Goal: Information Seeking & Learning: Learn about a topic

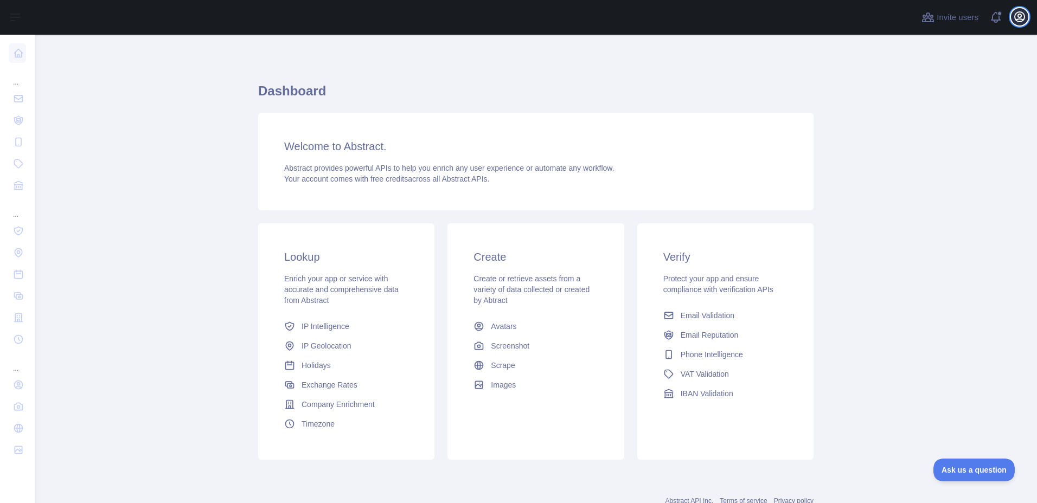
click at [1015, 20] on icon "button" at bounding box center [1020, 17] width 10 height 10
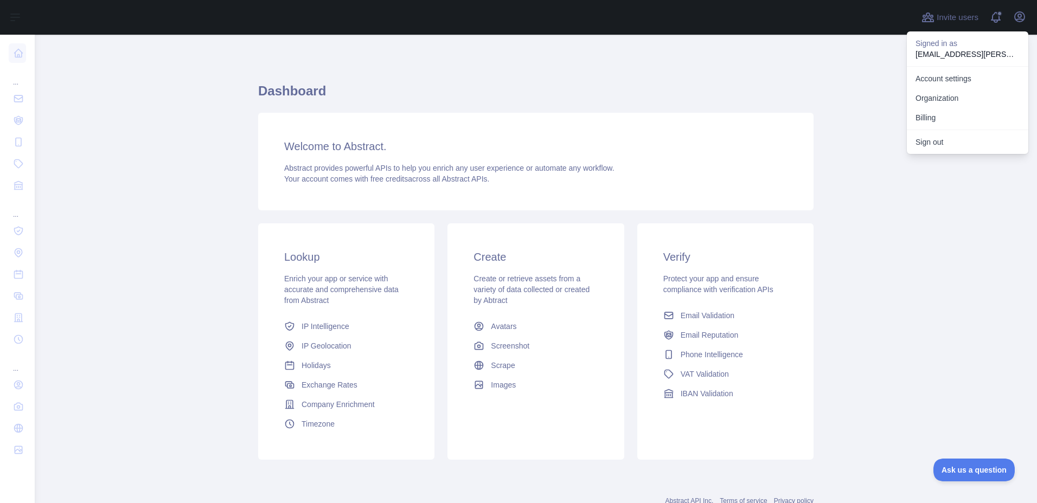
click at [712, 108] on h1 "Dashboard" at bounding box center [535, 95] width 555 height 26
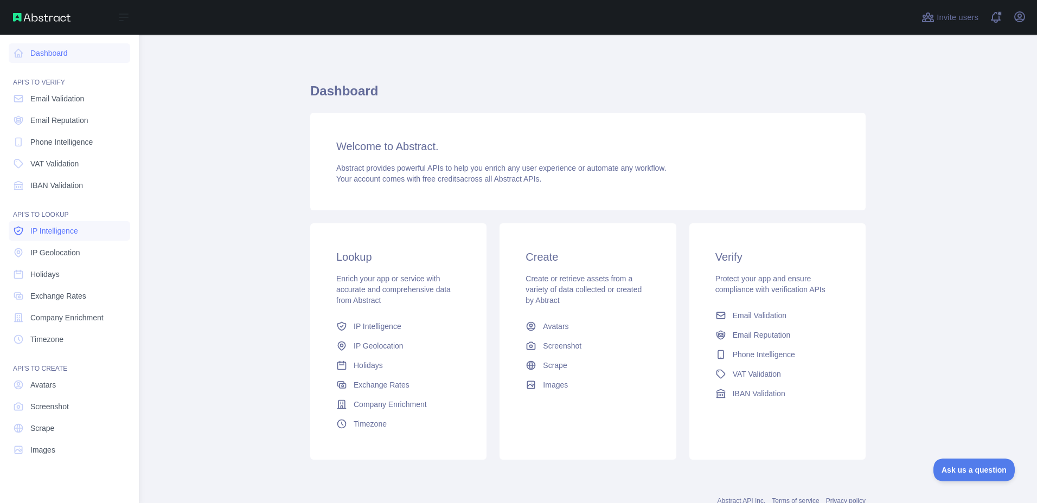
click at [46, 237] on span "IP Intelligence" at bounding box center [54, 231] width 48 height 11
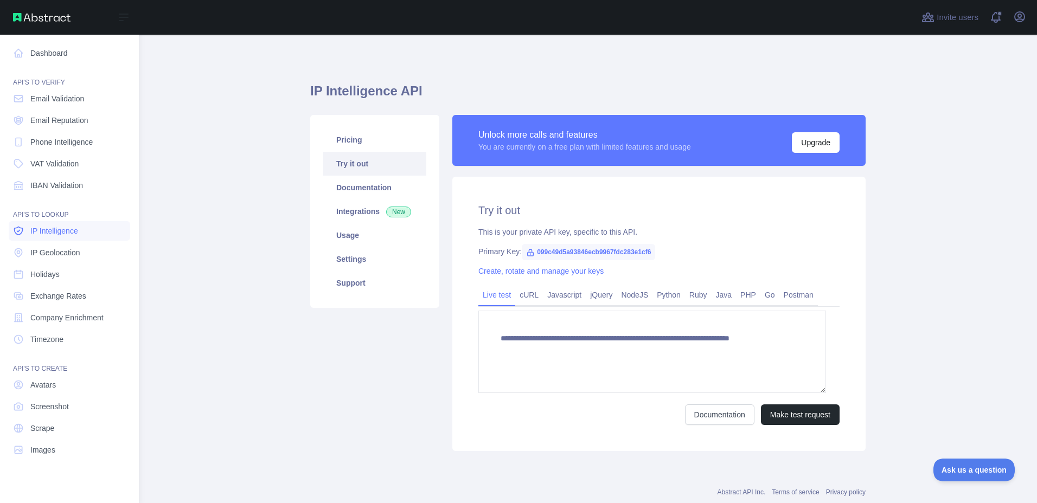
type textarea "**********"
click at [52, 258] on span "IP Geolocation" at bounding box center [55, 252] width 50 height 11
click at [47, 258] on span "IP Geolocation" at bounding box center [55, 252] width 50 height 11
click at [57, 258] on span "IP Geolocation" at bounding box center [55, 252] width 50 height 11
click at [52, 237] on span "IP Intelligence" at bounding box center [54, 231] width 48 height 11
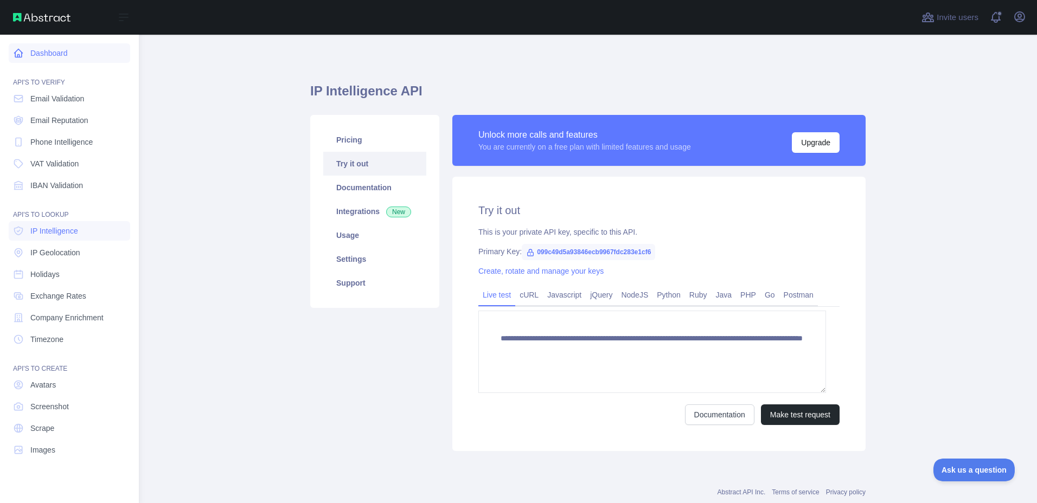
click at [23, 58] on icon at bounding box center [19, 53] width 8 height 8
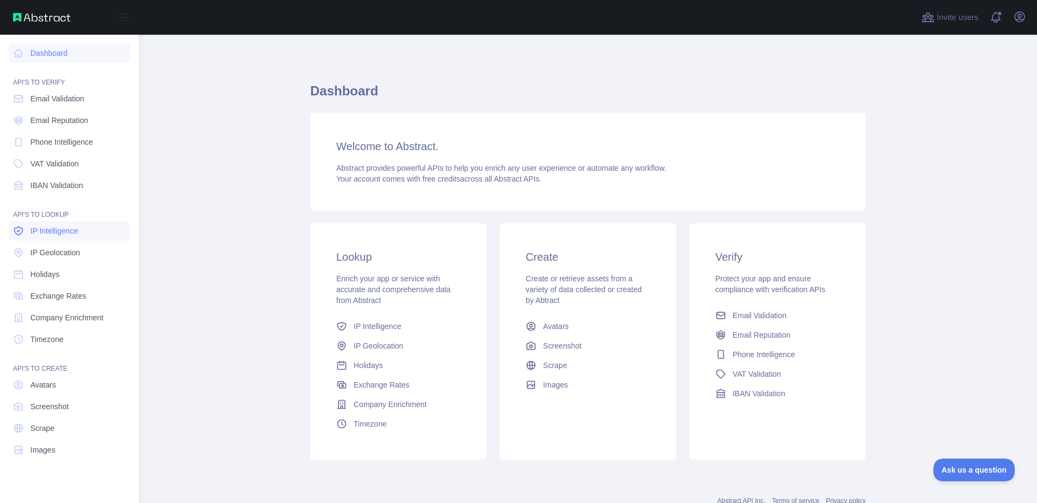
click at [47, 237] on span "IP Intelligence" at bounding box center [54, 231] width 48 height 11
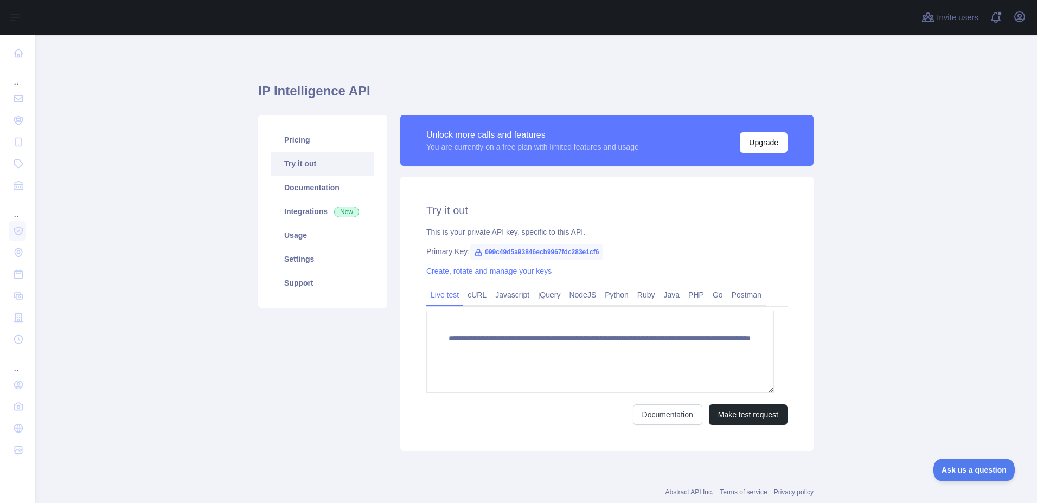
click at [309, 176] on link "Try it out" at bounding box center [322, 164] width 103 height 24
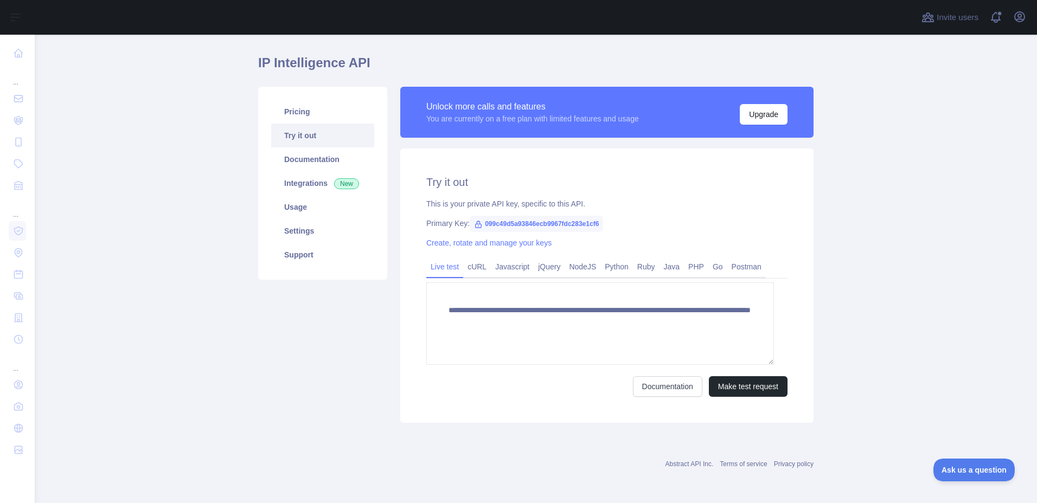
scroll to position [44, 0]
click at [306, 243] on link "Settings" at bounding box center [322, 231] width 103 height 24
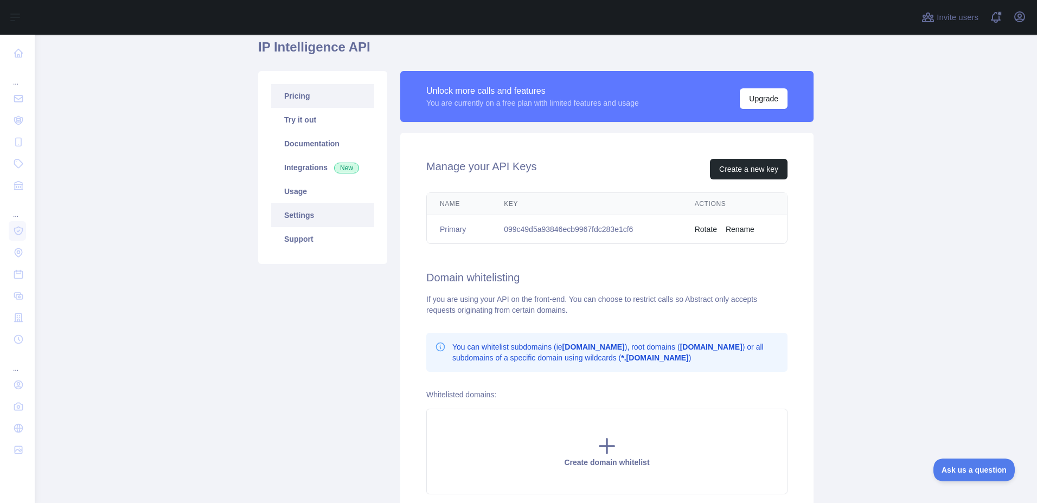
click at [298, 108] on link "Pricing" at bounding box center [322, 96] width 103 height 24
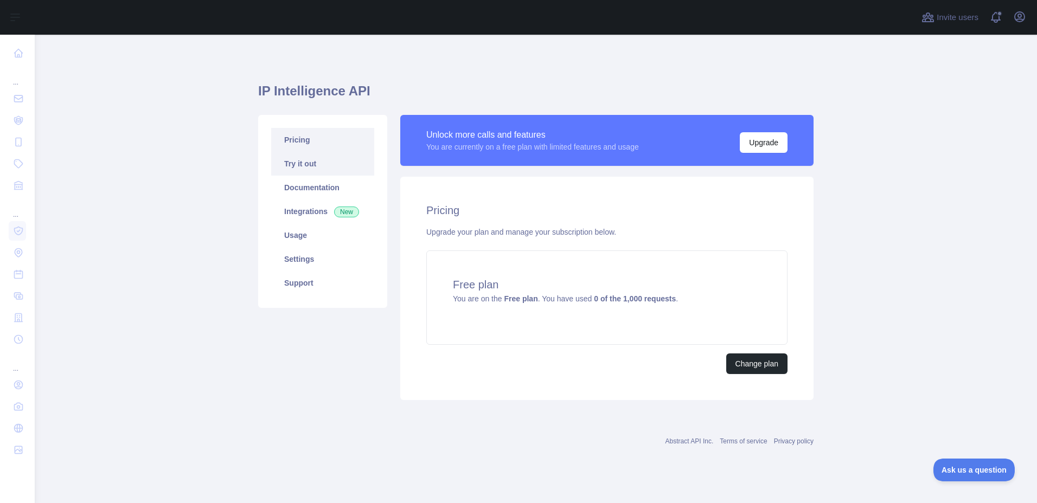
click at [305, 161] on link "Try it out" at bounding box center [322, 164] width 103 height 24
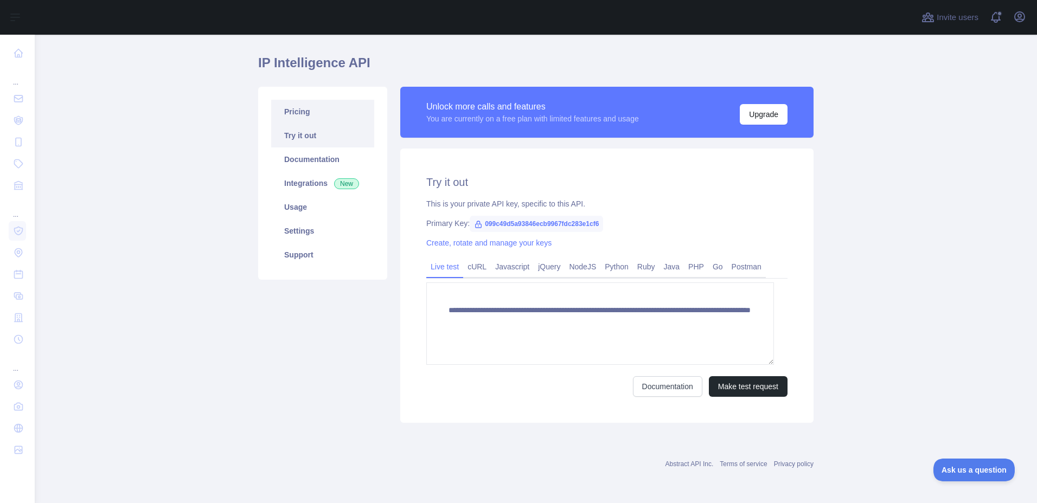
click at [303, 124] on link "Pricing" at bounding box center [322, 112] width 103 height 24
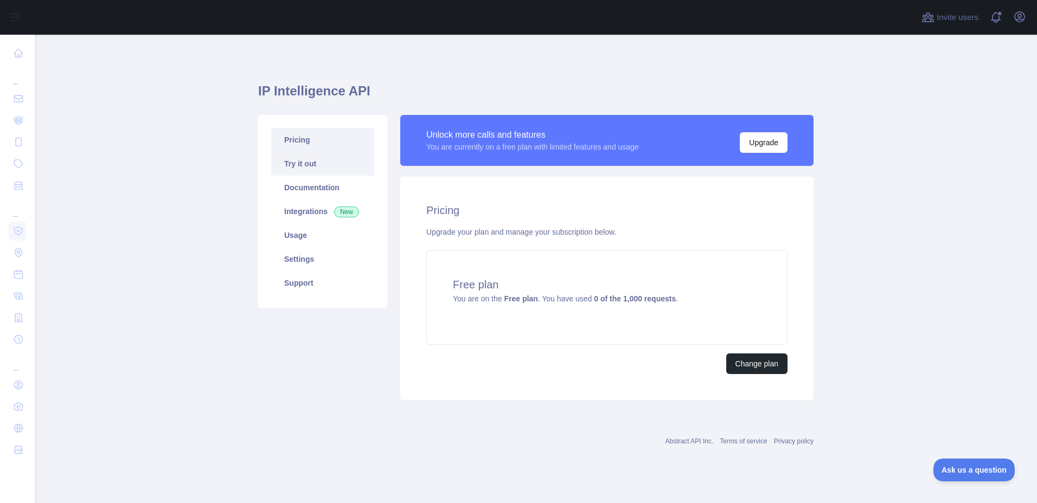
click at [307, 160] on link "Try it out" at bounding box center [322, 164] width 103 height 24
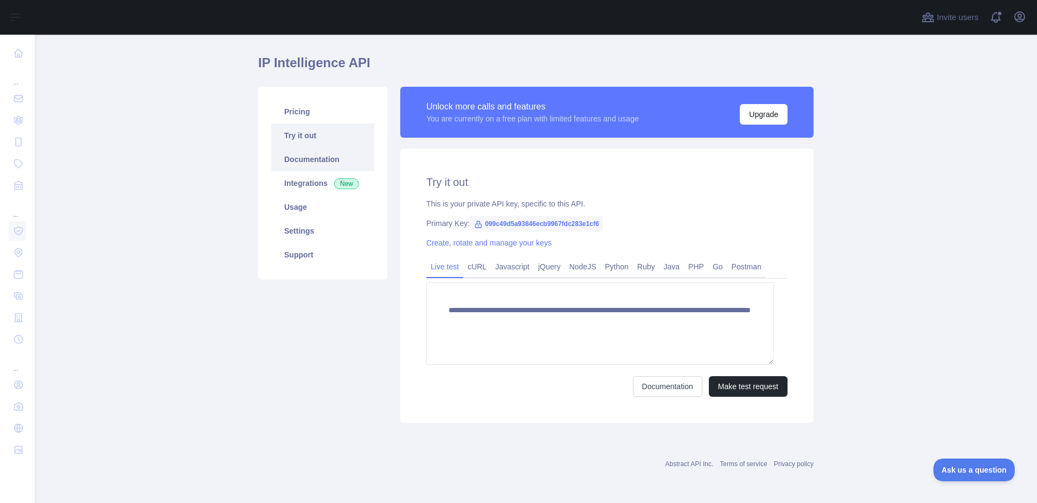
click at [316, 171] on link "Documentation" at bounding box center [322, 160] width 103 height 24
click at [766, 276] on link "Postman" at bounding box center [746, 266] width 39 height 17
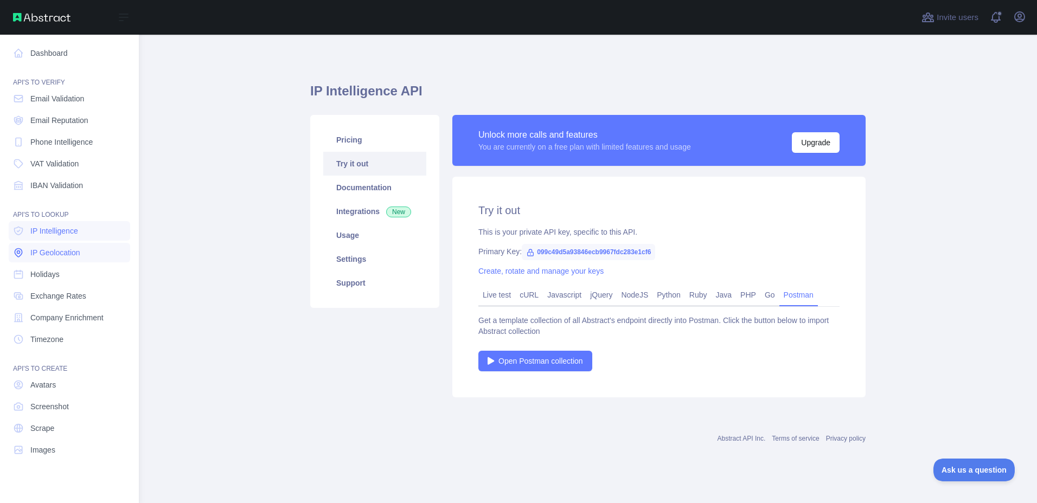
click at [73, 258] on span "IP Geolocation" at bounding box center [55, 252] width 50 height 11
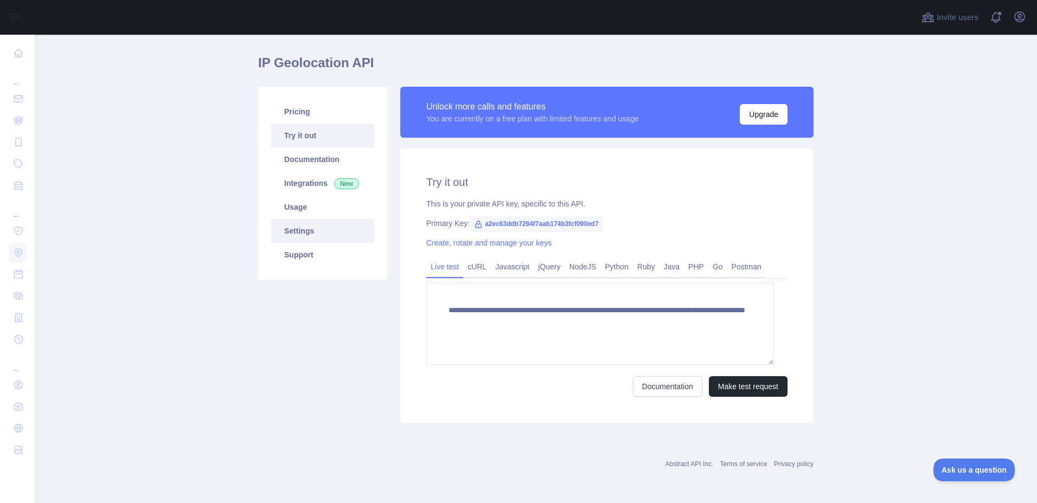
click at [315, 243] on link "Settings" at bounding box center [322, 231] width 103 height 24
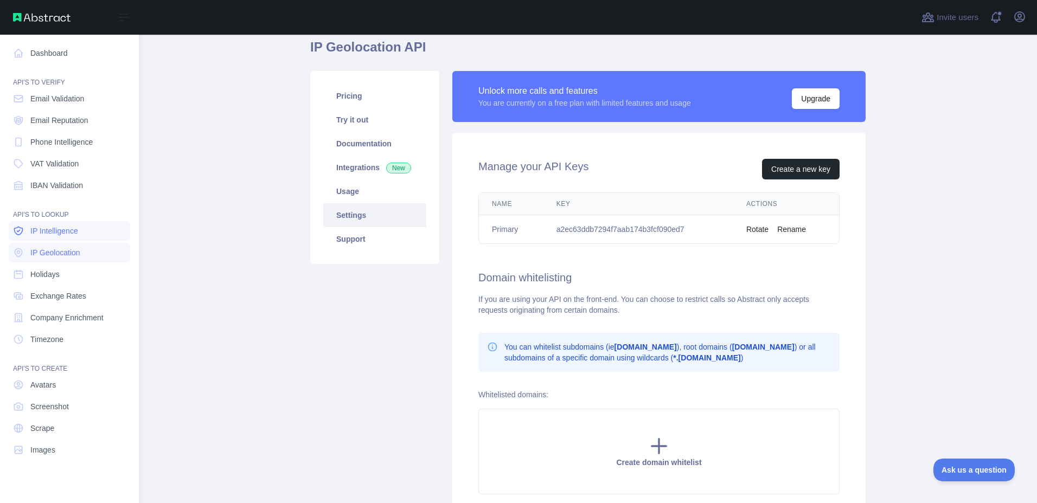
click at [21, 235] on icon at bounding box center [18, 231] width 8 height 8
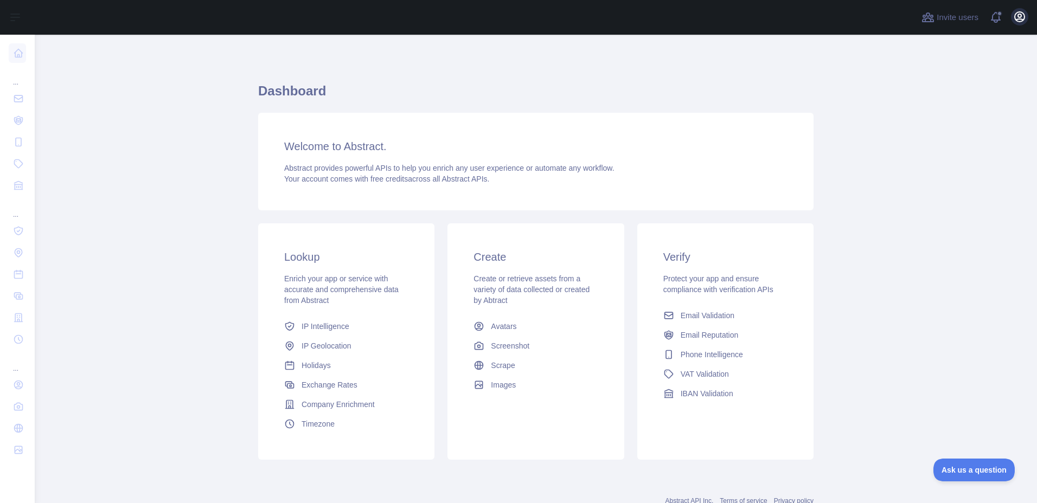
click at [1011, 27] on div "Open user menu" at bounding box center [1019, 17] width 17 height 19
click at [1013, 23] on icon "button" at bounding box center [1019, 16] width 13 height 13
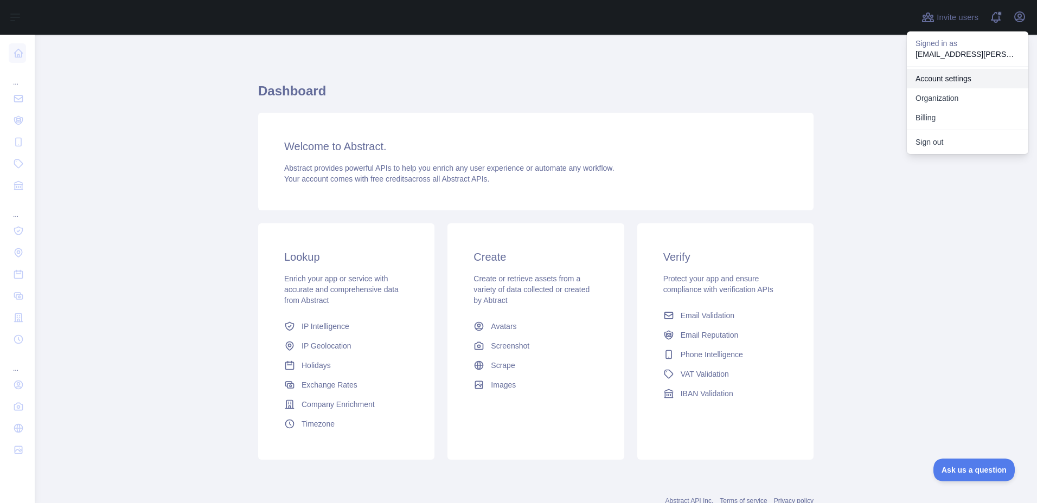
click at [917, 88] on link "Account settings" at bounding box center [968, 79] width 122 height 20
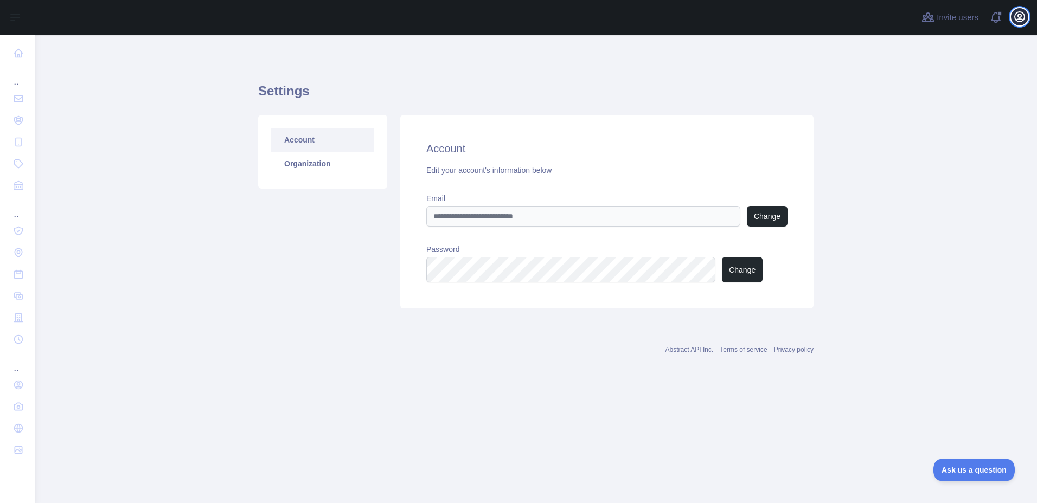
click at [1017, 22] on icon "button" at bounding box center [1020, 17] width 10 height 10
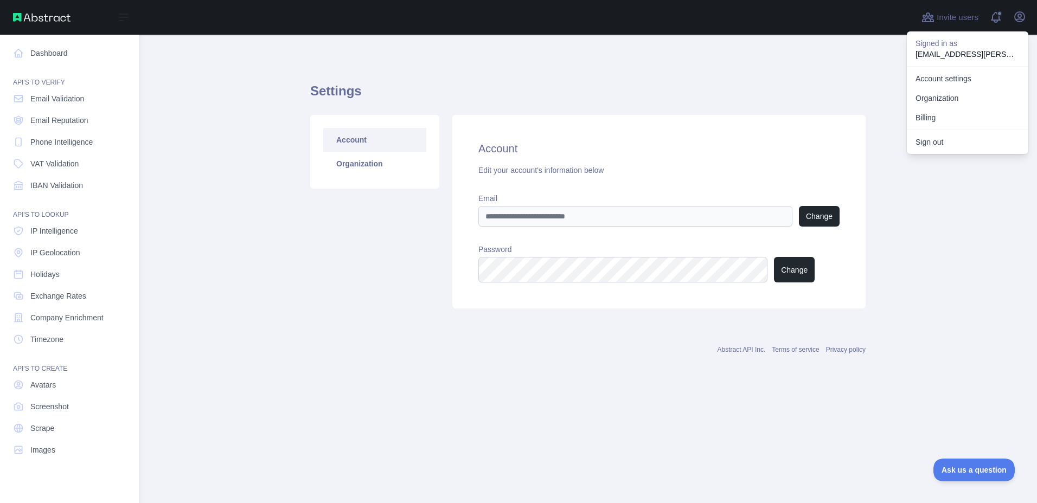
click at [27, 30] on div "Open sidebar" at bounding box center [69, 17] width 139 height 35
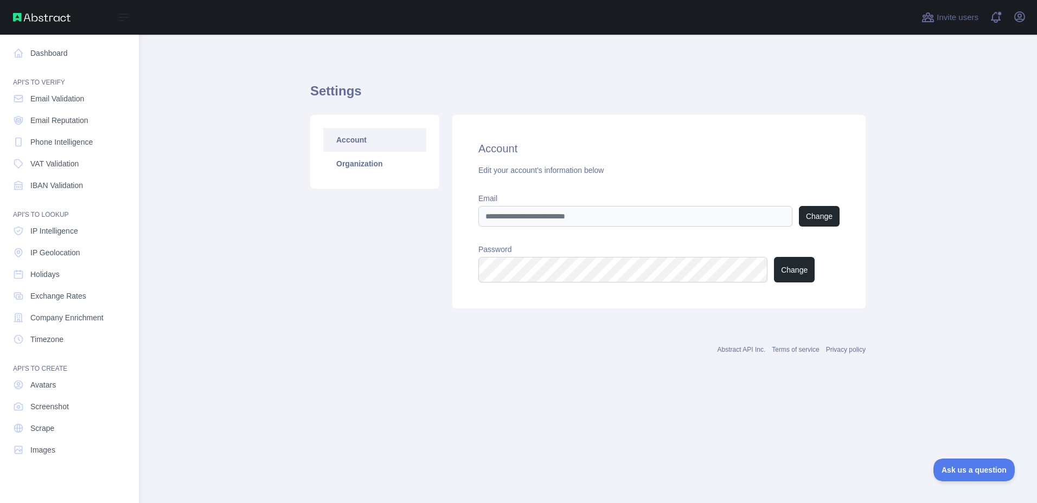
click at [18, 17] on img at bounding box center [42, 17] width 58 height 9
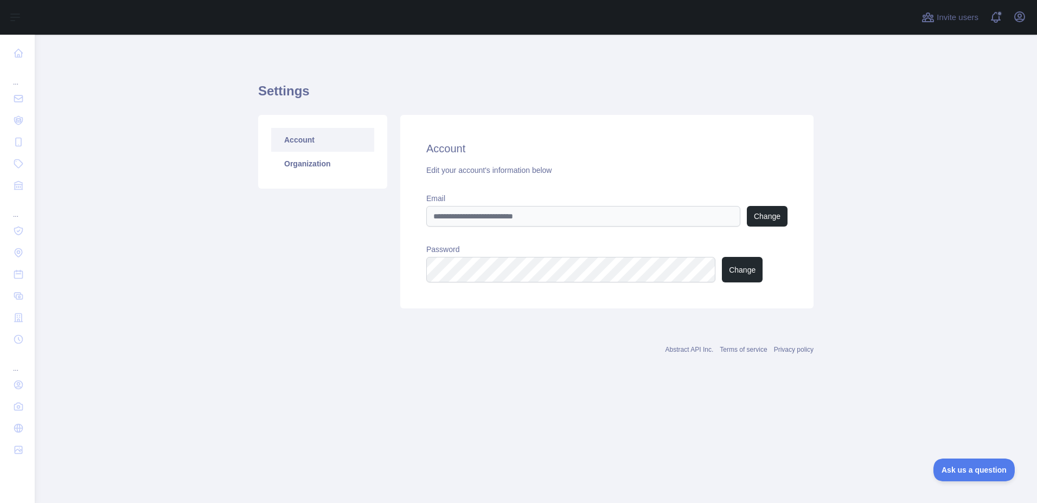
click at [113, 107] on main "Settings Account Organization Account Edit your account's information below Ema…" at bounding box center [536, 269] width 1002 height 469
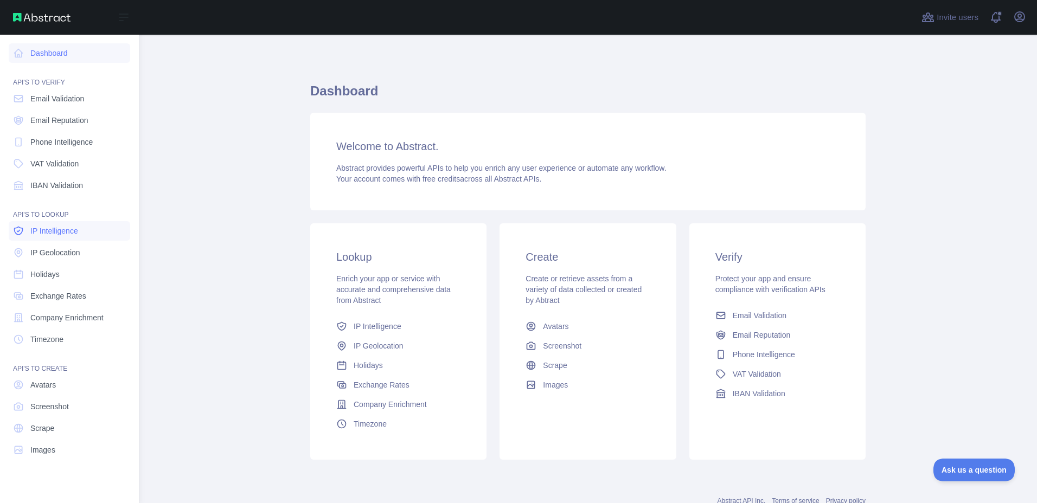
click at [23, 237] on icon at bounding box center [18, 231] width 11 height 11
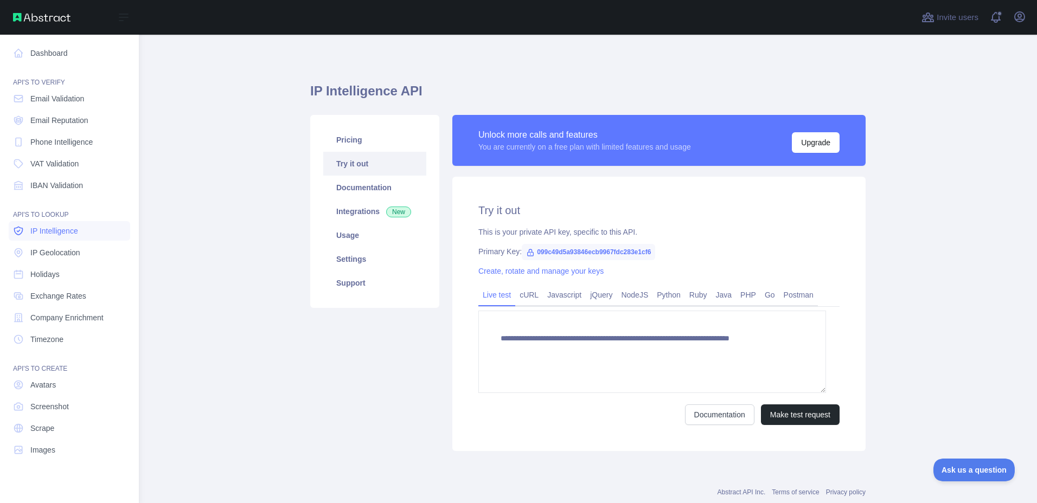
type textarea "**********"
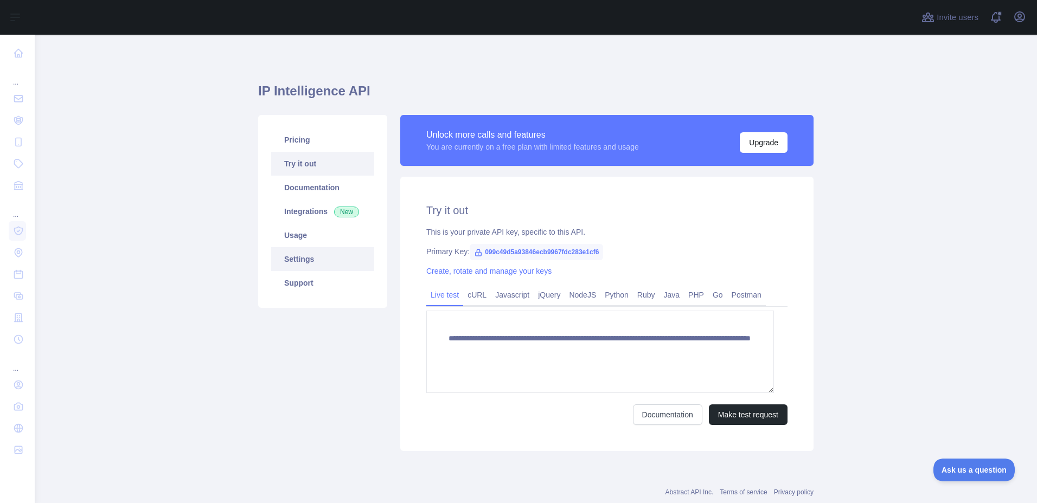
click at [314, 271] on link "Settings" at bounding box center [322, 259] width 103 height 24
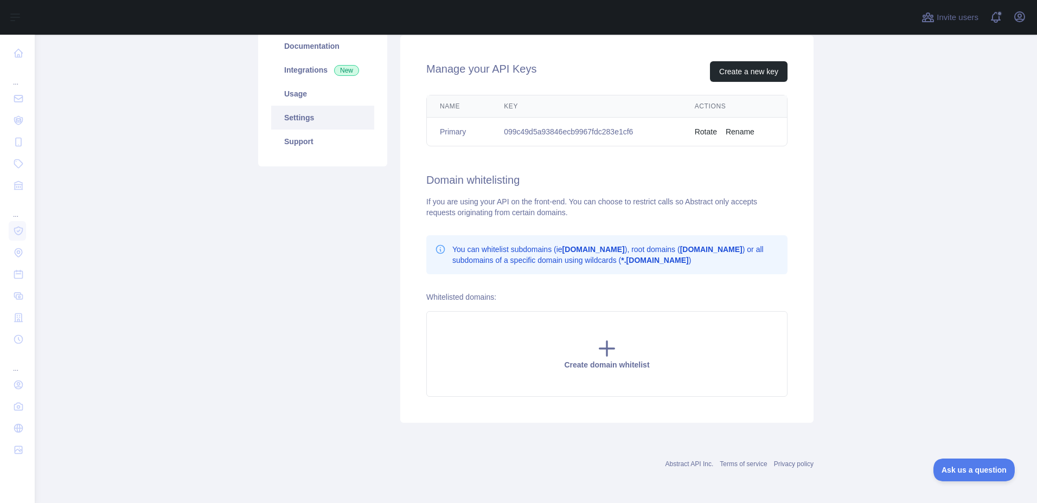
scroll to position [163, 0]
click at [298, 106] on link "Usage" at bounding box center [322, 94] width 103 height 24
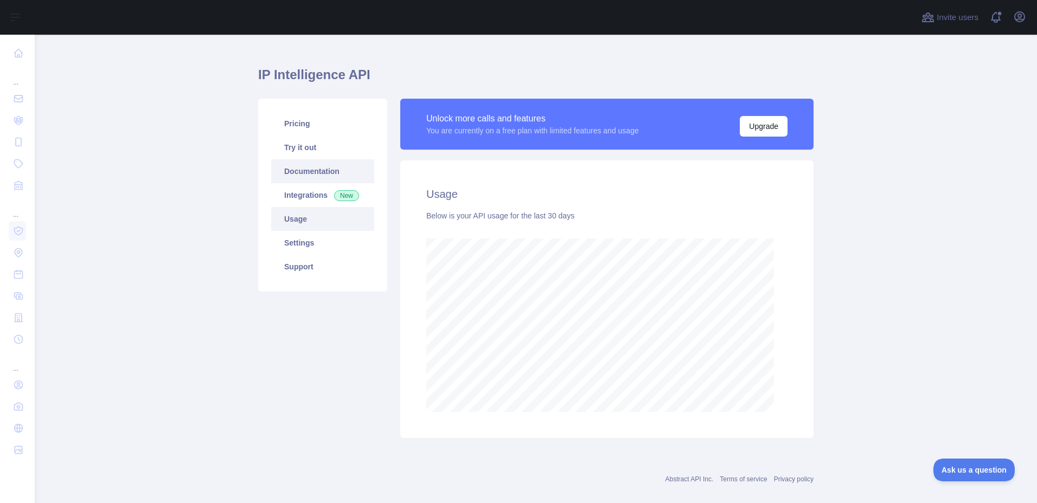
scroll to position [13, 0]
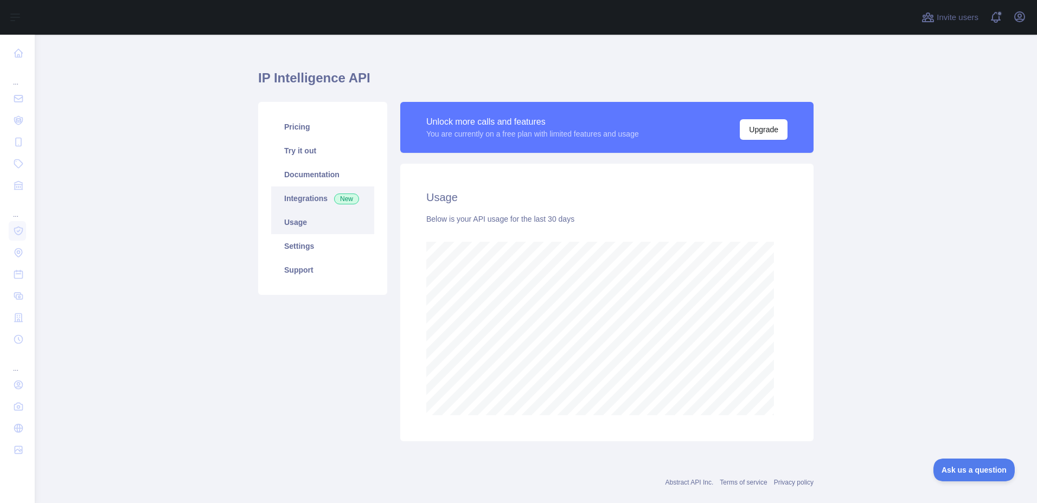
click at [311, 210] on link "Integrations New" at bounding box center [322, 199] width 103 height 24
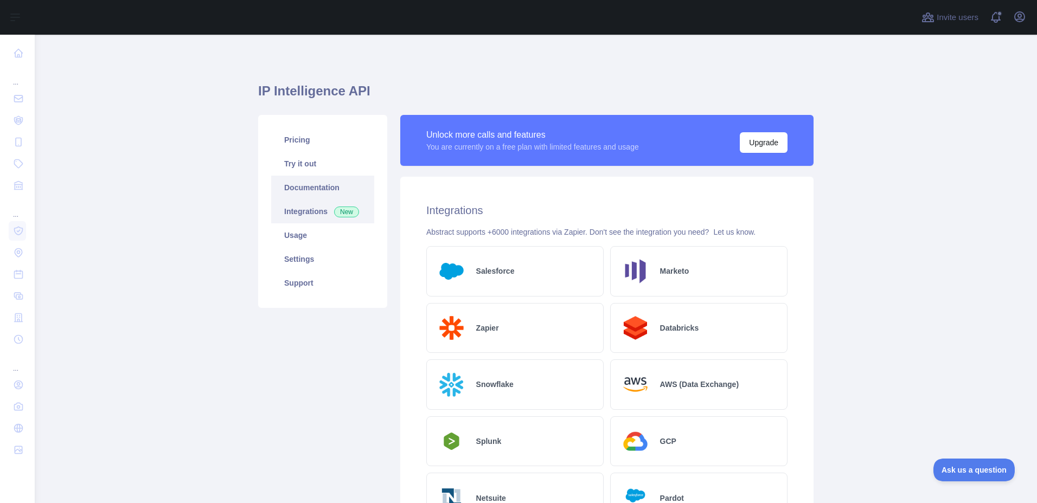
click at [309, 200] on link "Documentation" at bounding box center [322, 188] width 103 height 24
click at [308, 176] on link "Try it out" at bounding box center [322, 164] width 103 height 24
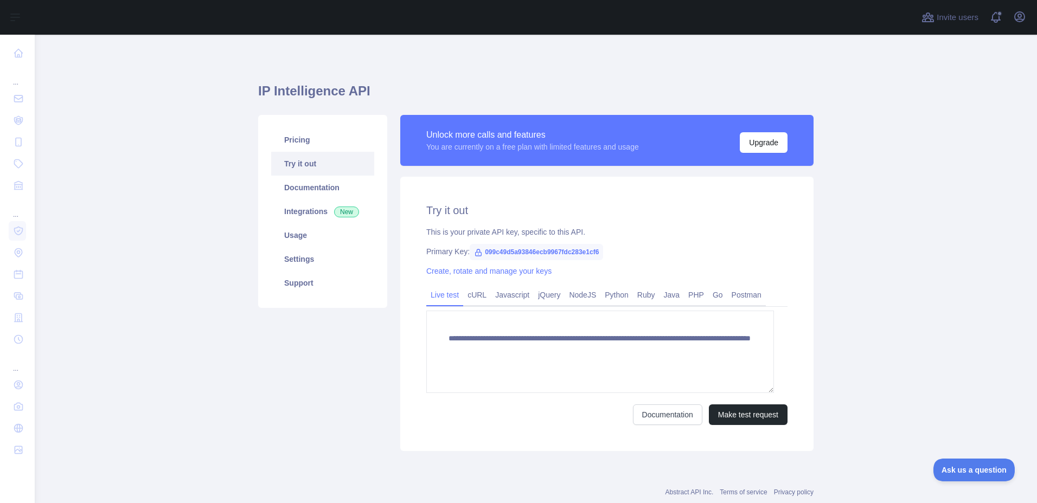
click at [535, 260] on span "099c49d5a93846ecb9967fdc283e1cf6" at bounding box center [536, 252] width 133 height 16
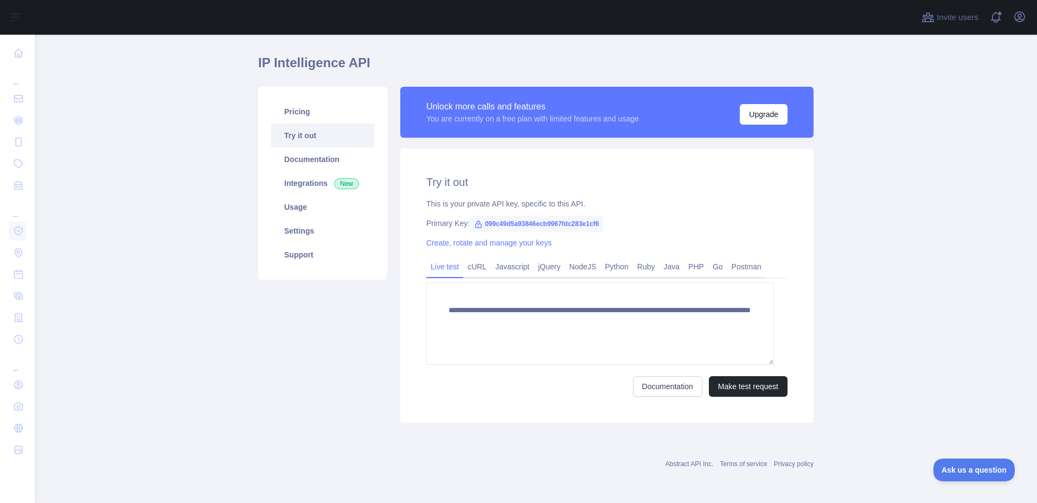
scroll to position [91, 0]
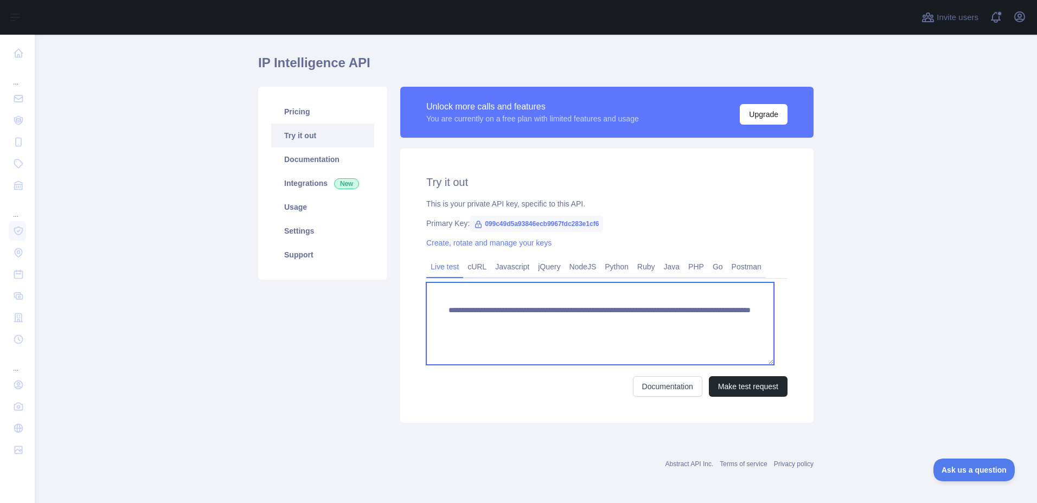
click at [518, 355] on textarea "**********" at bounding box center [600, 324] width 348 height 82
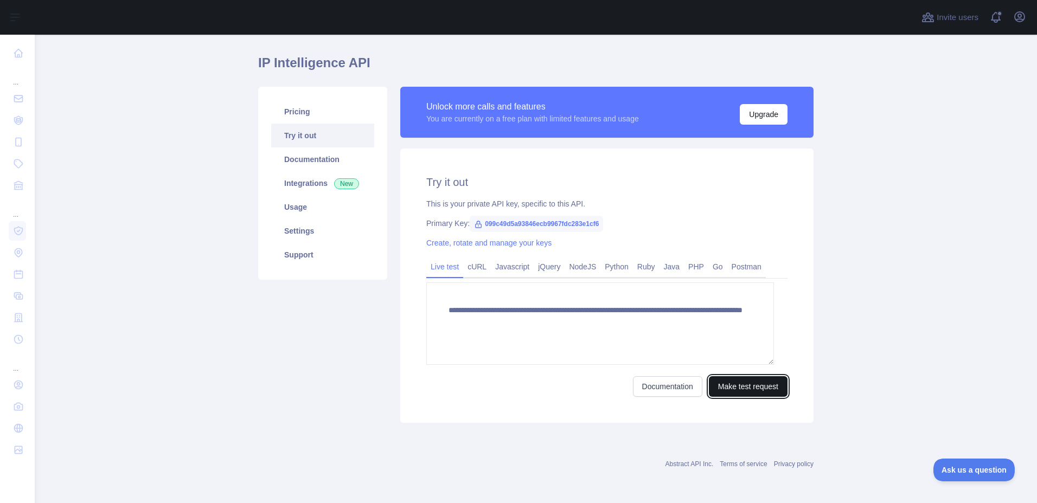
click at [727, 397] on button "Make test request" at bounding box center [748, 386] width 79 height 21
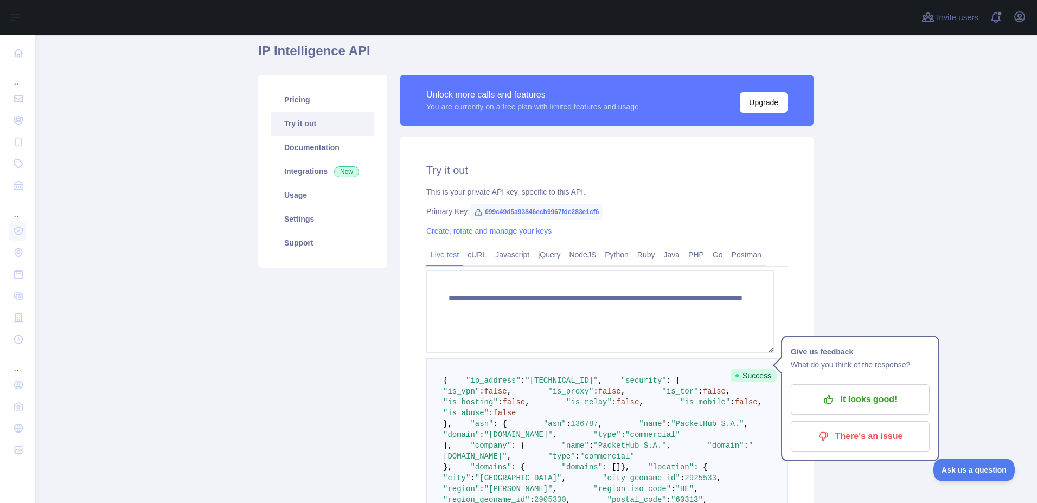
scroll to position [36, 0]
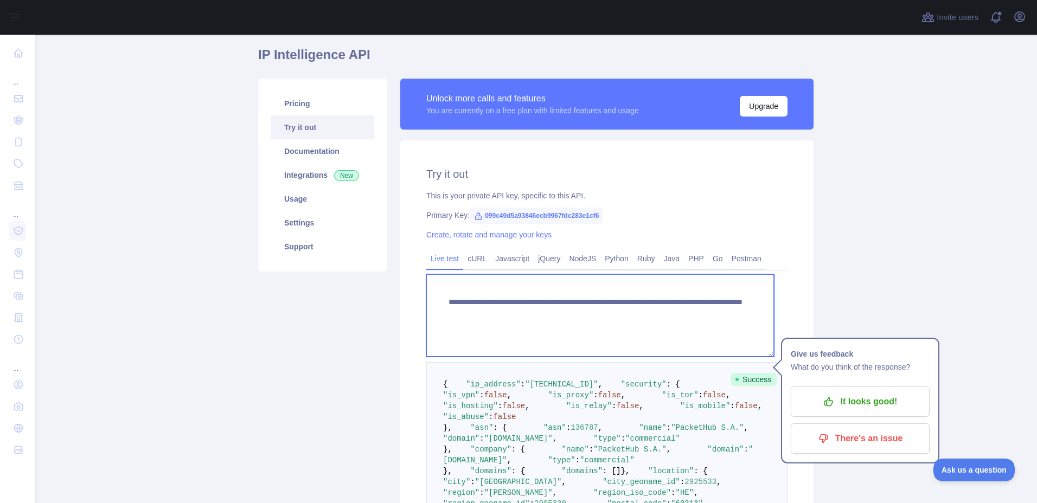
drag, startPoint x: 483, startPoint y: 413, endPoint x: 717, endPoint y: 396, distance: 234.4
click at [717, 357] on textarea "**********" at bounding box center [600, 315] width 348 height 82
type textarea "**********"
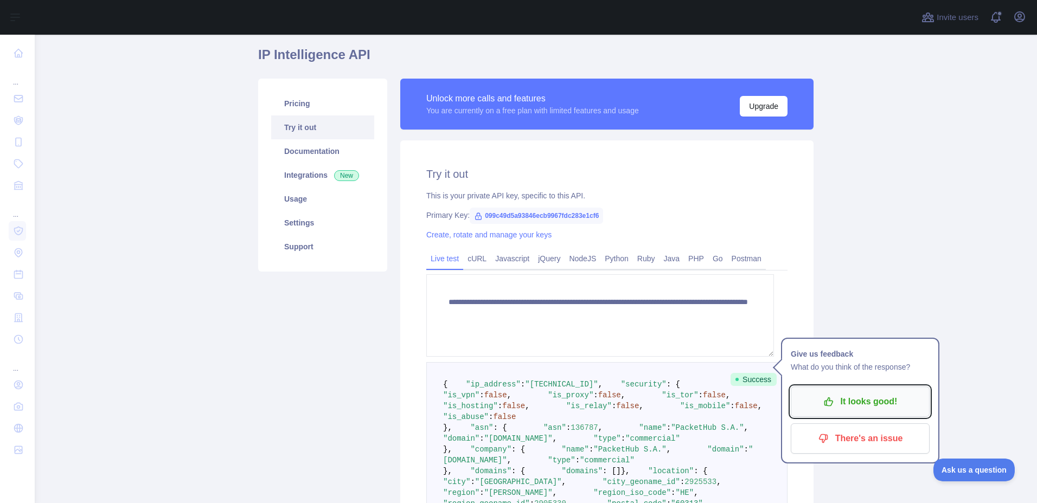
click at [878, 411] on p "It looks good!" at bounding box center [860, 402] width 123 height 18
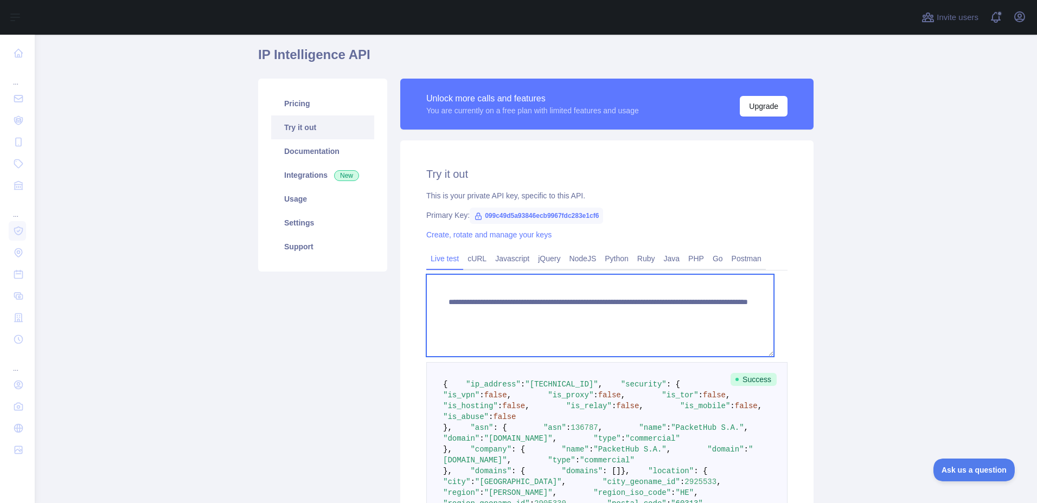
click at [506, 357] on textarea "**********" at bounding box center [600, 315] width 348 height 82
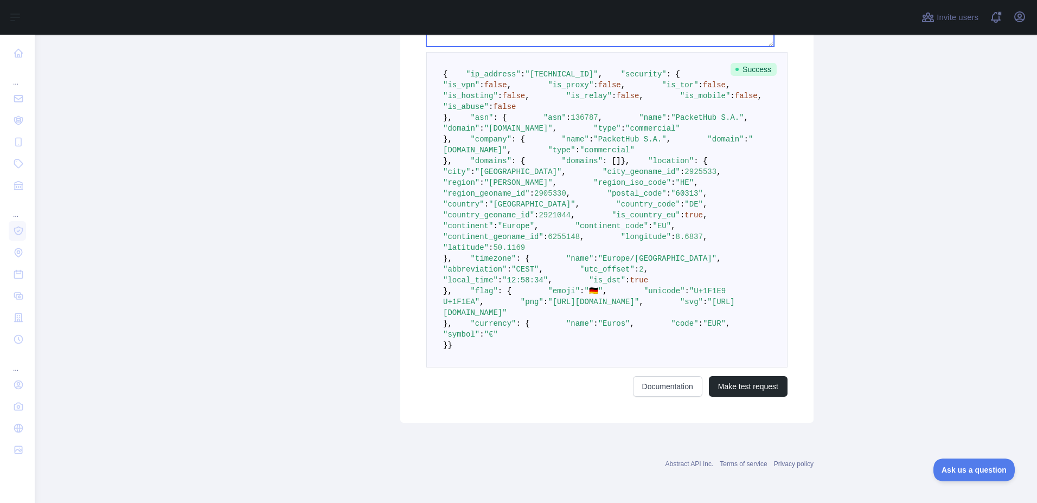
scroll to position [1025, 0]
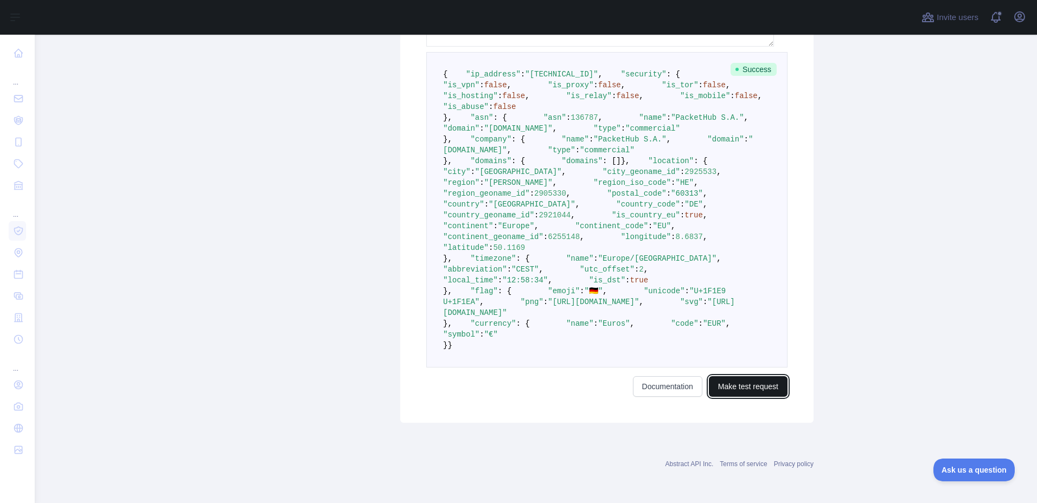
click at [709, 376] on button "Make test request" at bounding box center [748, 386] width 79 height 21
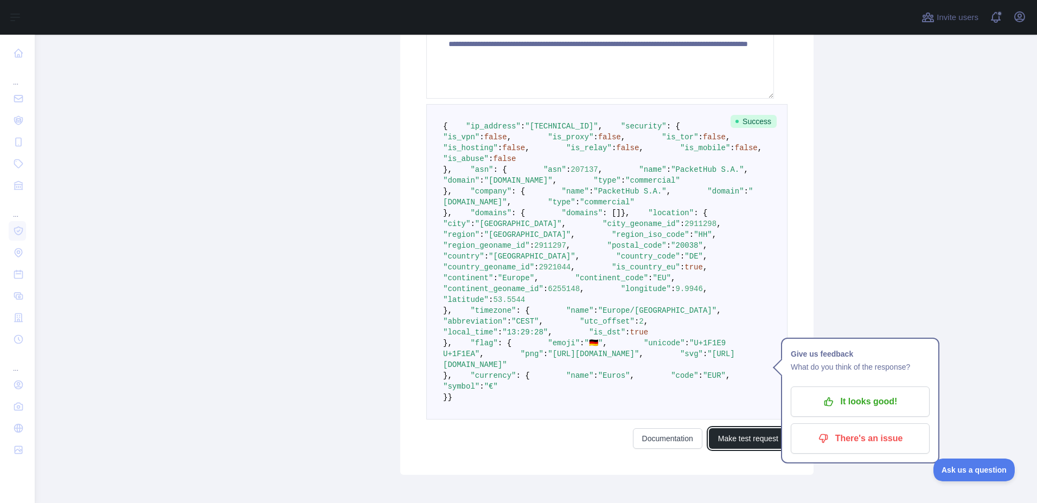
scroll to position [248, 0]
